Goal: Check status: Check status

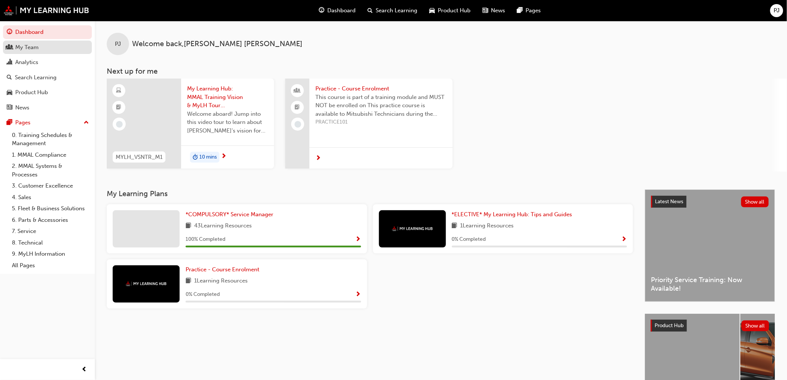
click at [32, 48] on div "My Team" at bounding box center [26, 47] width 23 height 9
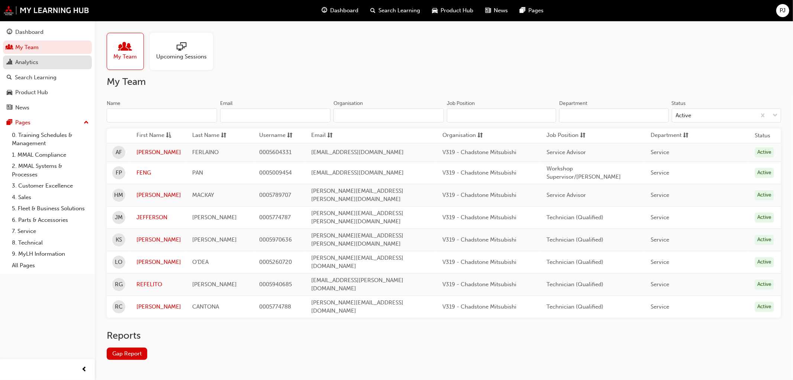
click at [33, 61] on div "Analytics" at bounding box center [26, 62] width 23 height 9
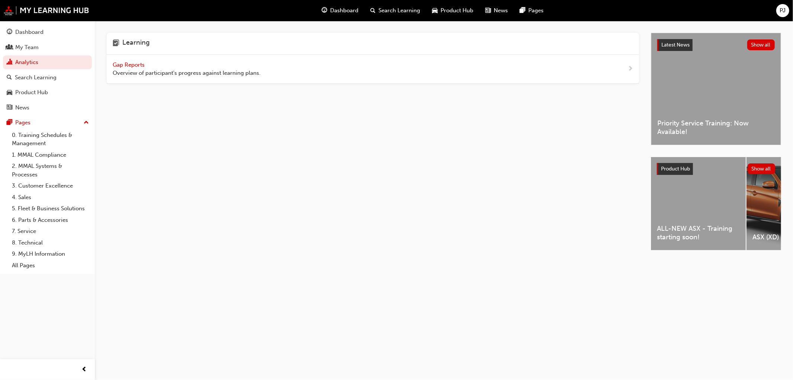
click at [120, 61] on span "Gap Reports" at bounding box center [129, 64] width 33 height 7
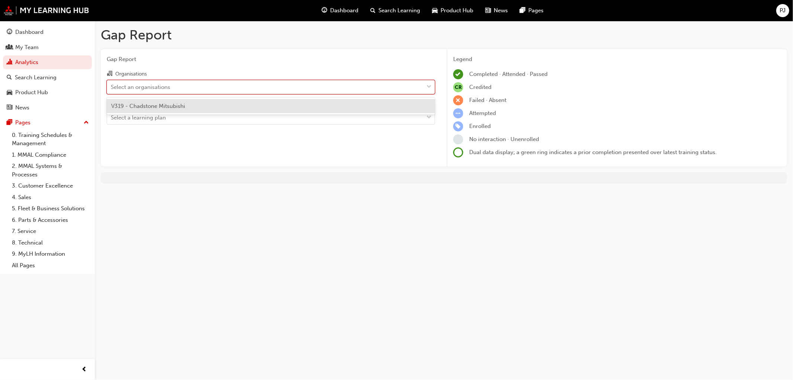
click at [152, 86] on div "Select an organisations" at bounding box center [140, 87] width 59 height 9
click at [112, 86] on input "Organisations option V319 - Chadstone Mitsubishi focused, 1 of 1. 1 result avai…" at bounding box center [111, 86] width 1 height 6
click at [142, 106] on span "V319 - Chadstone Mitsubishi" at bounding box center [148, 106] width 74 height 7
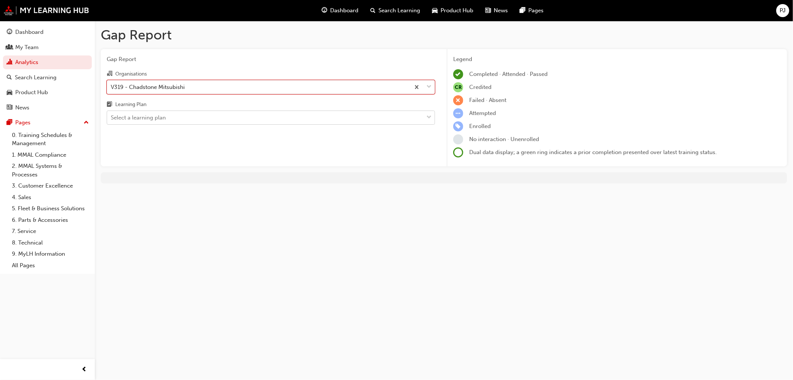
click at [147, 120] on div "Select a learning plan" at bounding box center [138, 117] width 55 height 9
click at [112, 120] on input "Learning Plan Select a learning plan" at bounding box center [111, 117] width 1 height 6
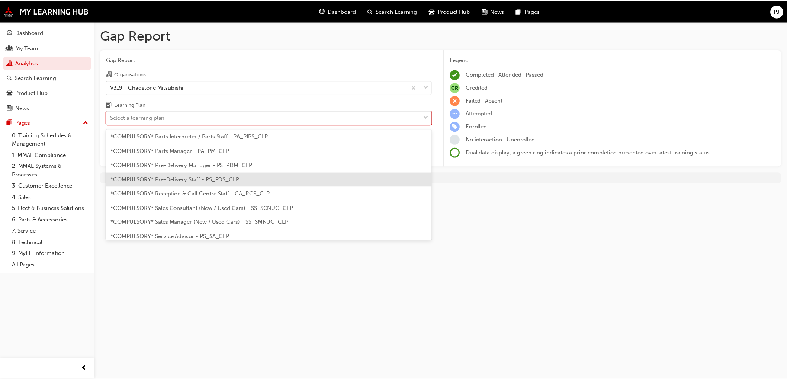
scroll to position [248, 0]
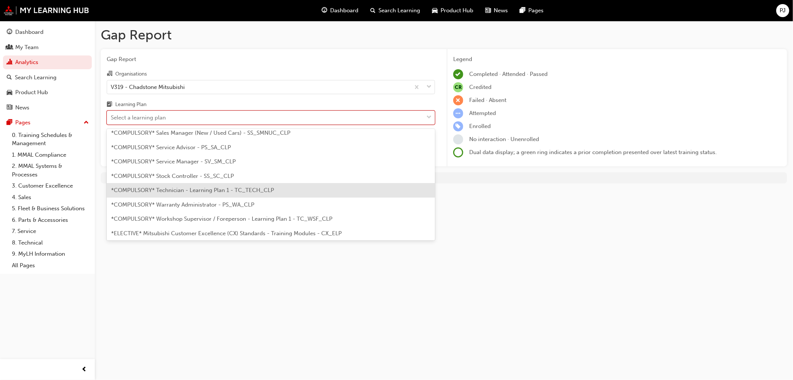
click at [180, 190] on span "*COMPULSORY* Technician - Learning Plan 1 - TC_TECH_CLP" at bounding box center [192, 190] width 163 height 7
